Goal: Obtain resource: Obtain resource

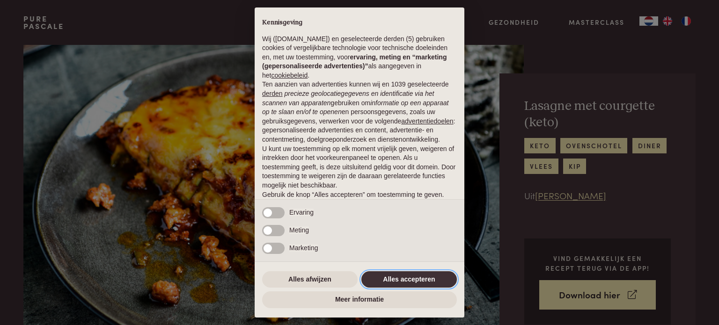
click at [404, 280] on button "Alles accepteren" at bounding box center [408, 279] width 95 height 17
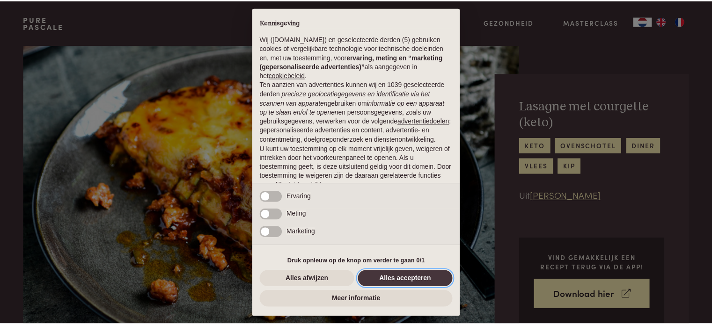
scroll to position [51, 0]
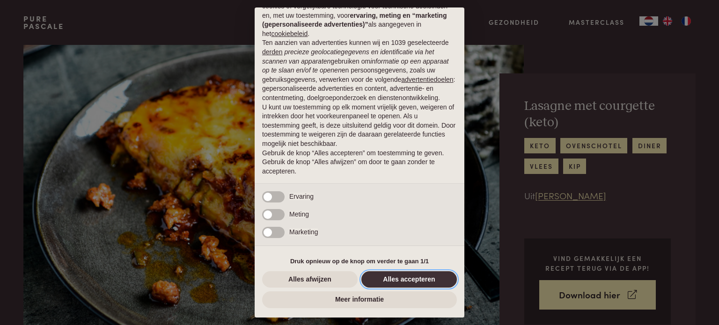
click at [389, 286] on button "Alles accepteren" at bounding box center [408, 279] width 95 height 17
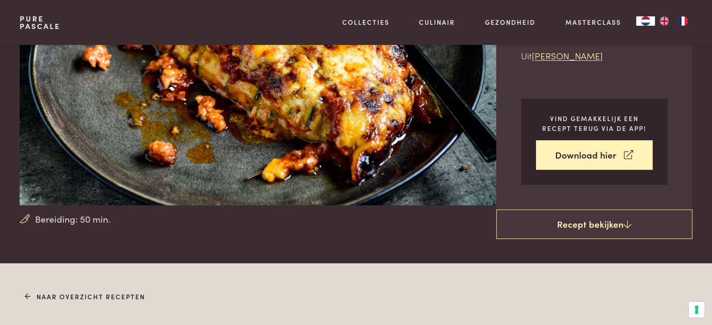
scroll to position [140, 0]
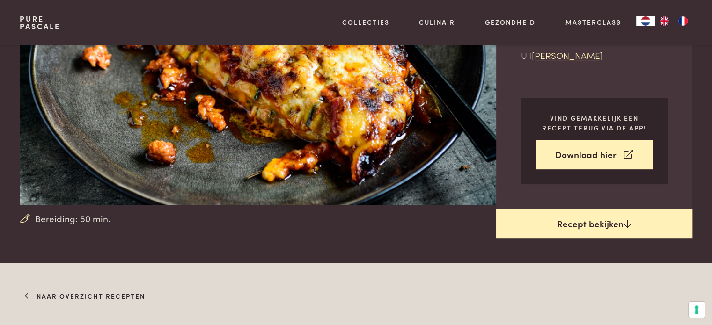
click at [562, 226] on link "Recept bekijken" at bounding box center [594, 224] width 196 height 30
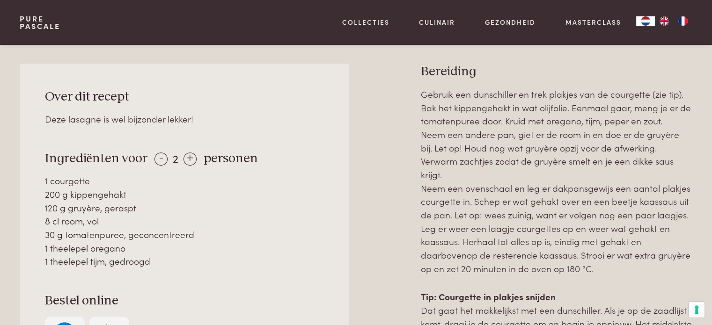
scroll to position [403, 0]
click at [190, 159] on div "+" at bounding box center [189, 158] width 13 height 13
click at [190, 159] on div "+" at bounding box center [190, 158] width 13 height 13
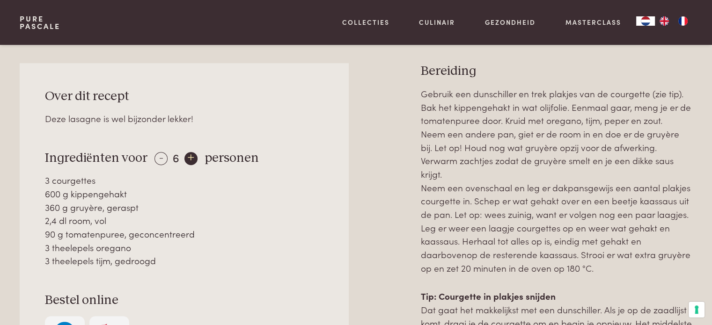
click at [190, 159] on div "+" at bounding box center [190, 158] width 13 height 13
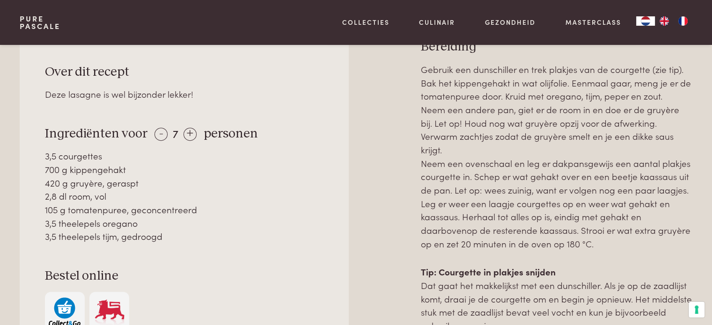
scroll to position [450, 0]
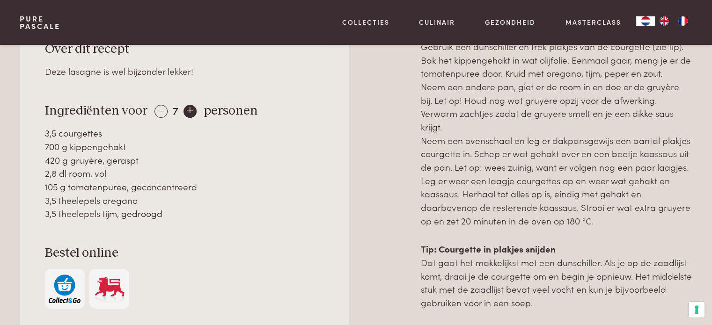
click at [188, 108] on div "+" at bounding box center [189, 111] width 13 height 13
click at [185, 108] on div "+" at bounding box center [190, 111] width 13 height 13
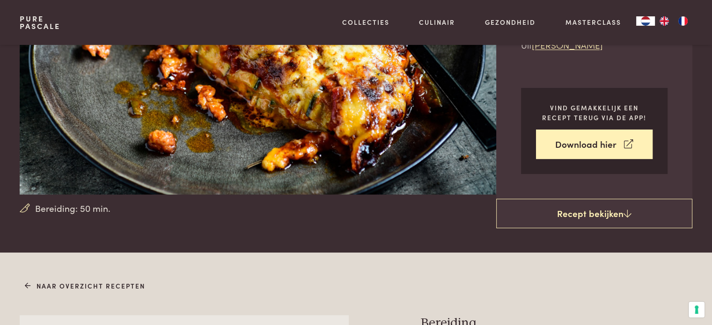
scroll to position [165, 0]
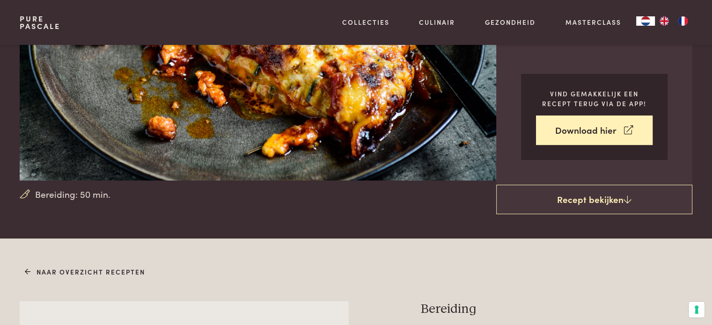
drag, startPoint x: 418, startPoint y: 158, endPoint x: 602, endPoint y: 255, distance: 207.6
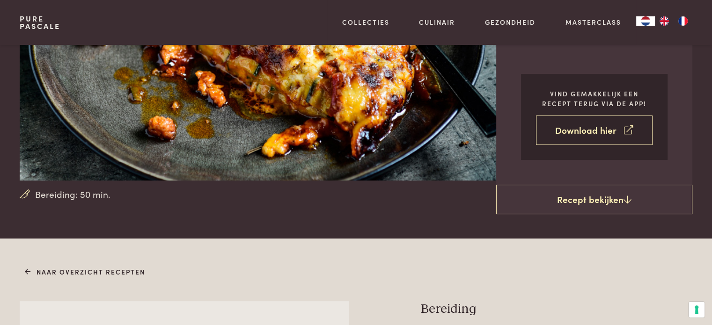
click at [589, 129] on link "Download hier" at bounding box center [594, 130] width 117 height 29
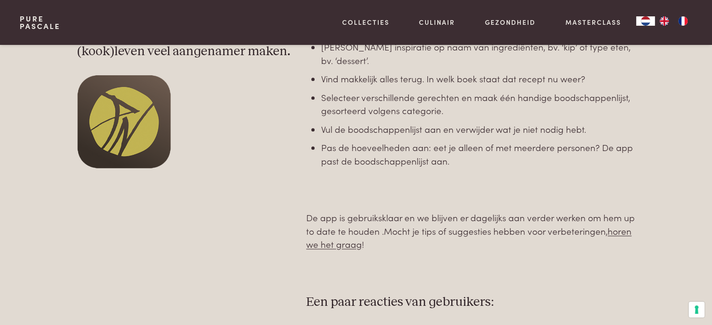
scroll to position [281, 0]
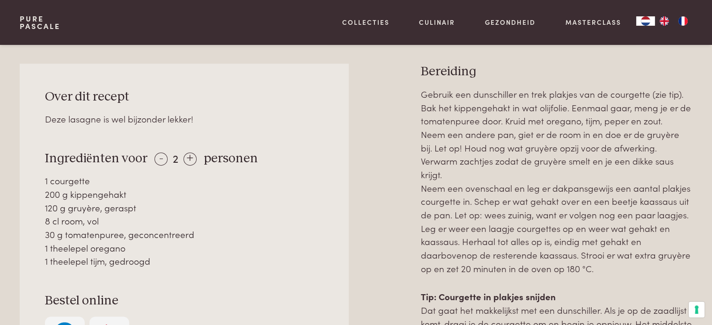
scroll to position [403, 0]
drag, startPoint x: 423, startPoint y: 69, endPoint x: 610, endPoint y: 251, distance: 261.1
click at [610, 251] on div "Bereiding Gebruik een dunschiller en trek plakjes van de courgette (zie tip). B…" at bounding box center [556, 253] width 271 height 380
copy div "Bereiding Gebruik een dunschiller en trek plakjes van de courgette (zie tip). B…"
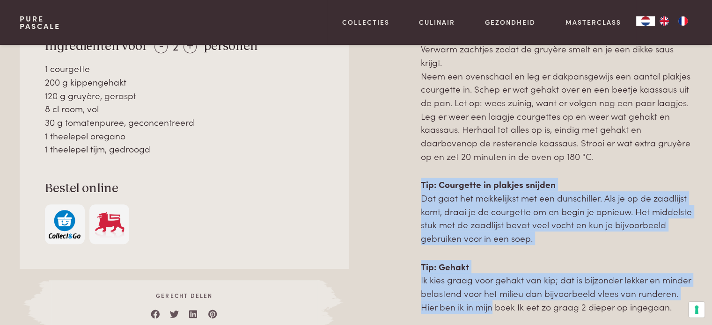
scroll to position [522, 0]
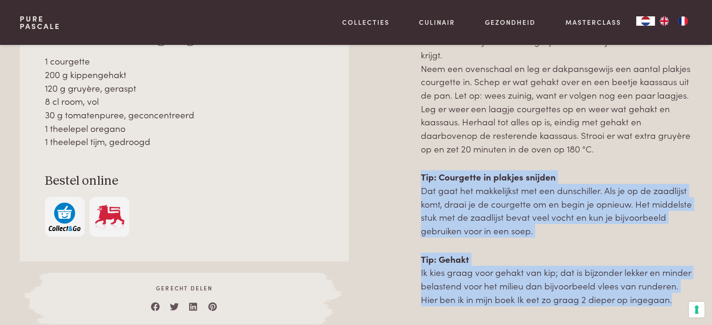
drag, startPoint x: 423, startPoint y: 187, endPoint x: 672, endPoint y: 282, distance: 266.3
click at [672, 282] on div "Gebruik een dunschiller en trek plakjes van de courgette (zie tip). Bak het kip…" at bounding box center [556, 137] width 271 height 339
copy div "Tip: Courgette in plakjes snijden Dat gaat het makkelijkst met een dunschiller.…"
